Goal: Task Accomplishment & Management: Manage account settings

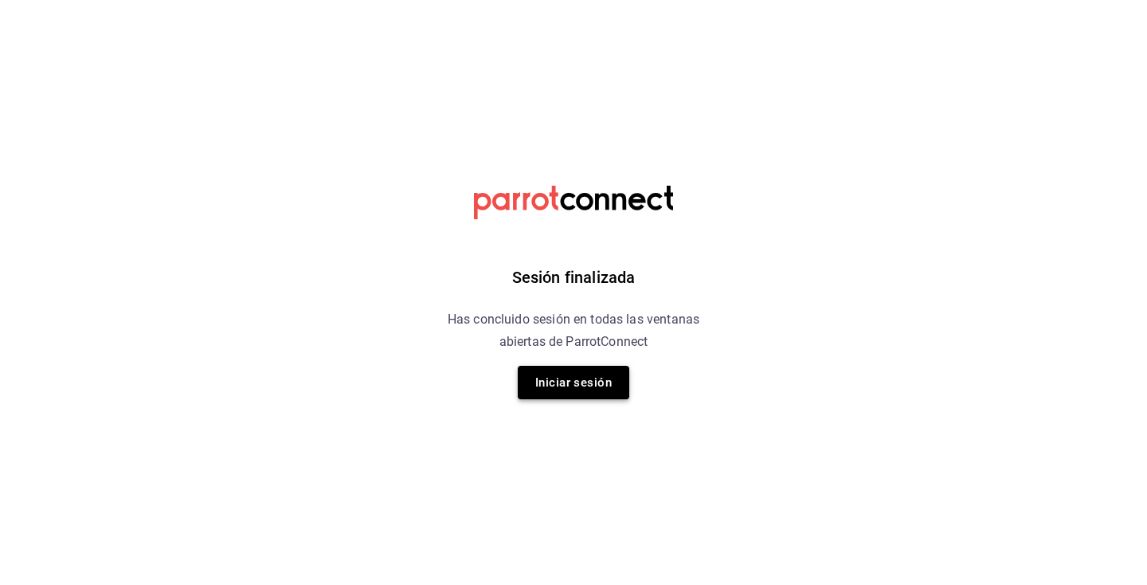
click at [584, 385] on button "Iniciar sesión" at bounding box center [573, 382] width 111 height 33
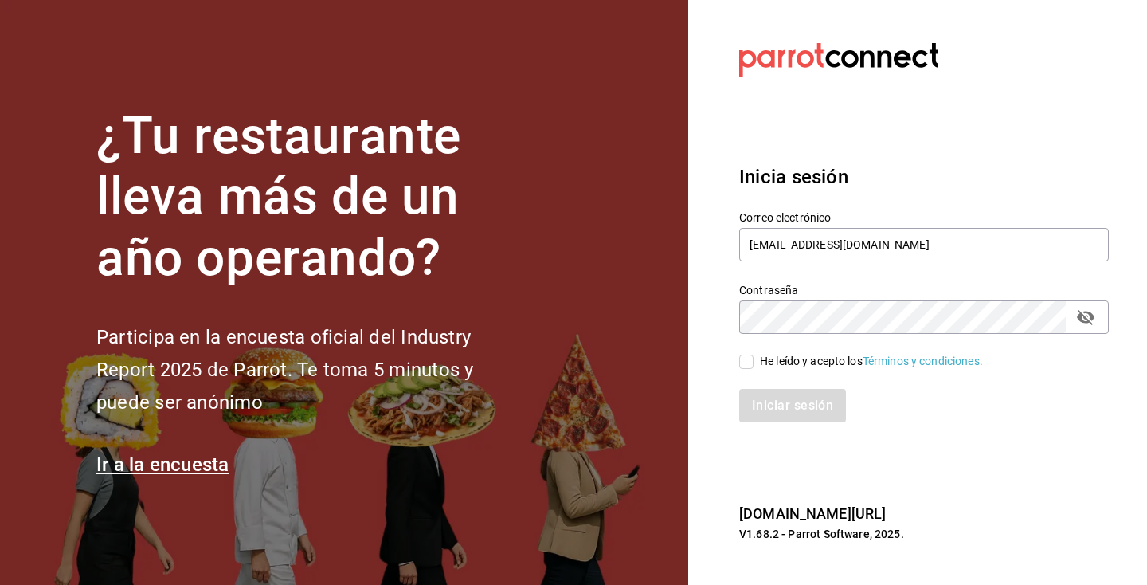
click at [761, 370] on div "Iniciar sesión" at bounding box center [914, 396] width 389 height 53
click at [756, 366] on span "He leído y acepto los Términos y condiciones." at bounding box center [867, 361] width 229 height 17
click at [753, 366] on input "He leído y acepto los Términos y condiciones." at bounding box center [746, 361] width 14 height 14
checkbox input "true"
click at [775, 405] on button "Iniciar sesión" at bounding box center [793, 405] width 108 height 33
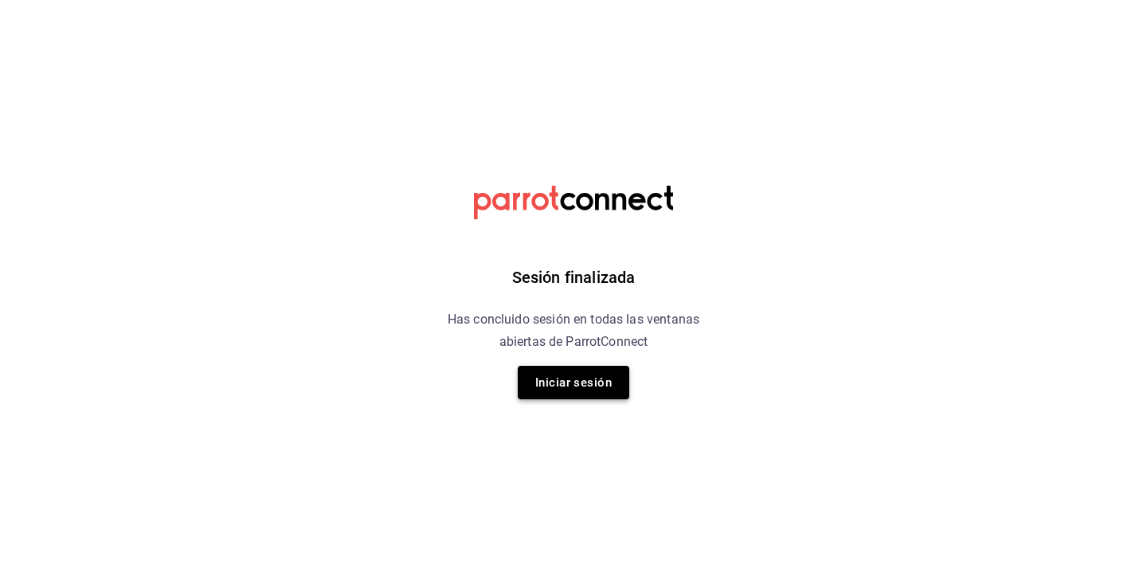
click at [604, 375] on button "Iniciar sesión" at bounding box center [573, 382] width 111 height 33
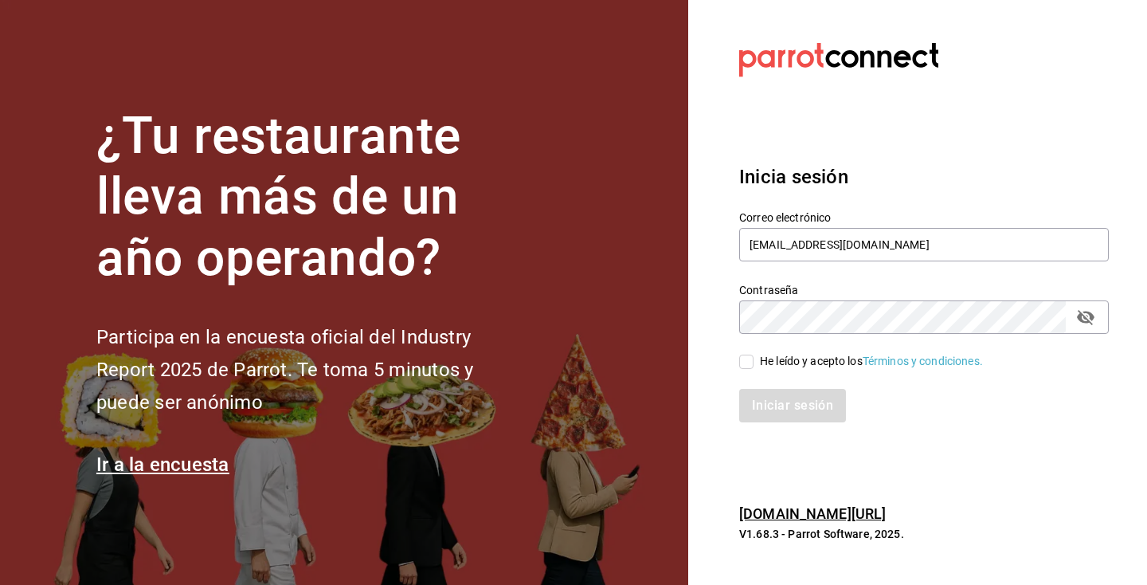
click at [780, 363] on div "He leído y acepto los Términos y condiciones." at bounding box center [871, 361] width 223 height 17
click at [753, 363] on input "He leído y acepto los Términos y condiciones." at bounding box center [746, 361] width 14 height 14
checkbox input "true"
click at [786, 405] on button "Iniciar sesión" at bounding box center [793, 405] width 108 height 33
